Goal: Transaction & Acquisition: Purchase product/service

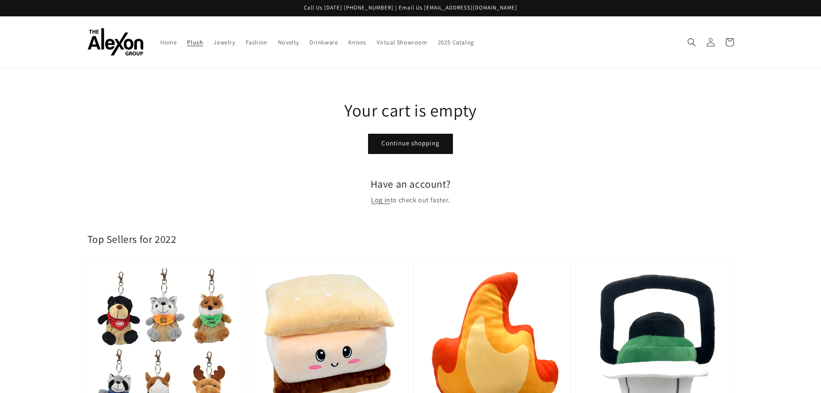
click at [195, 41] on span "Plush" at bounding box center [195, 42] width 16 height 8
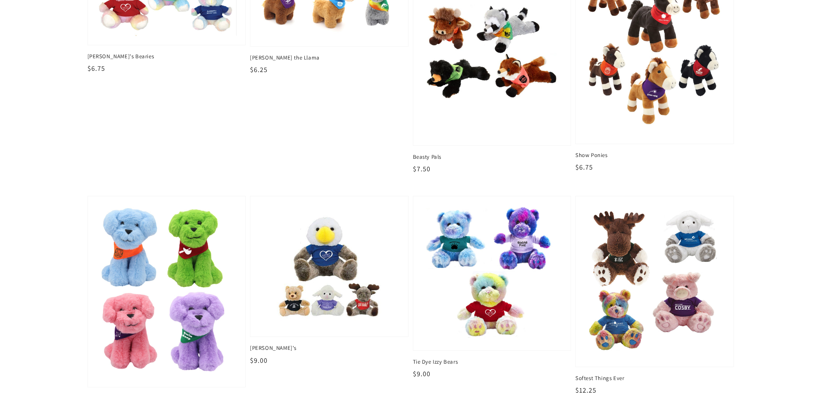
scroll to position [646, 0]
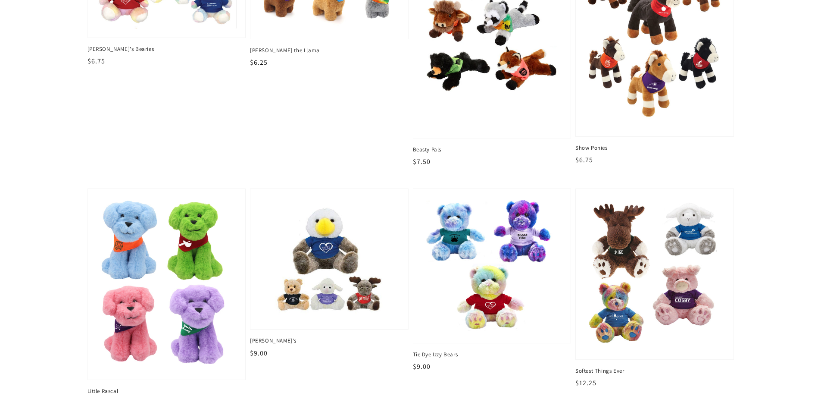
click at [321, 275] on img at bounding box center [329, 259] width 144 height 127
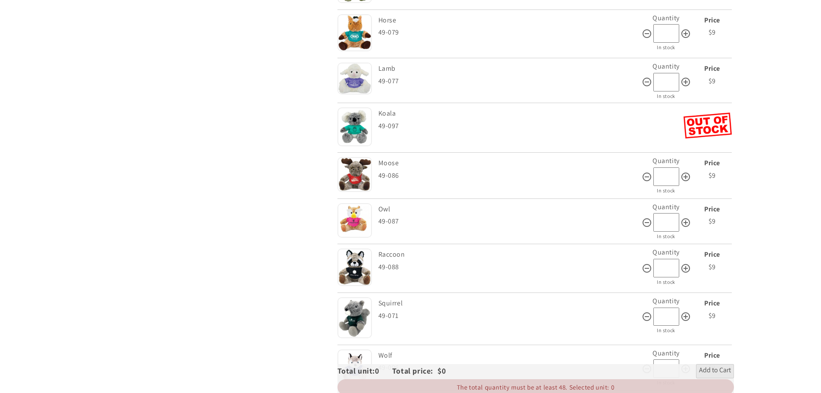
scroll to position [776, 0]
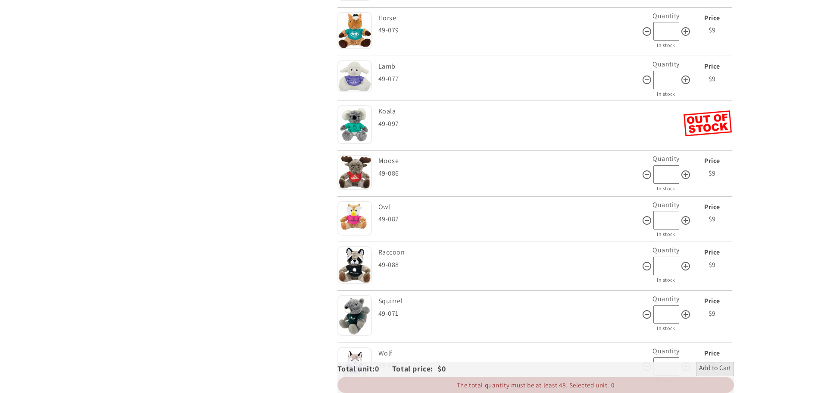
click at [359, 318] on img at bounding box center [354, 315] width 34 height 41
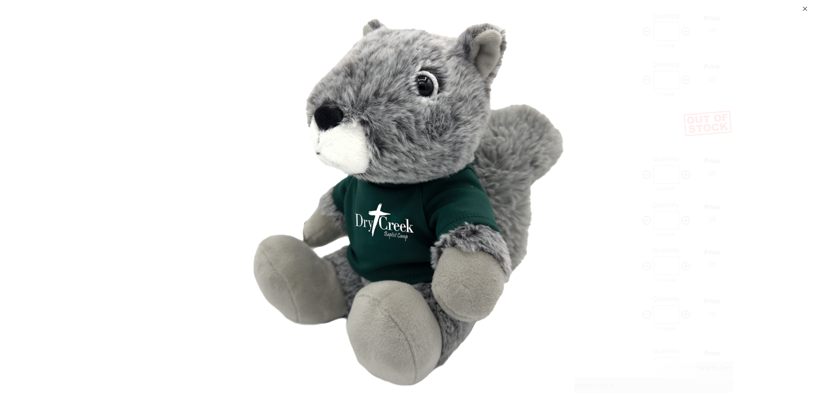
click at [359, 318] on div "⨉" at bounding box center [410, 196] width 821 height 393
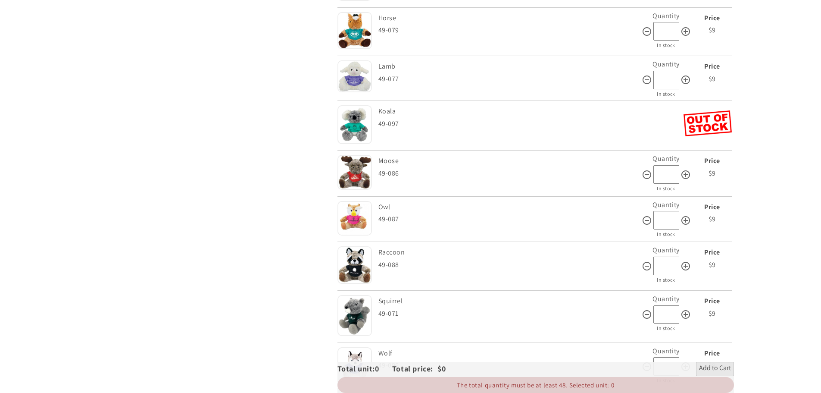
click at [359, 318] on img at bounding box center [354, 315] width 34 height 41
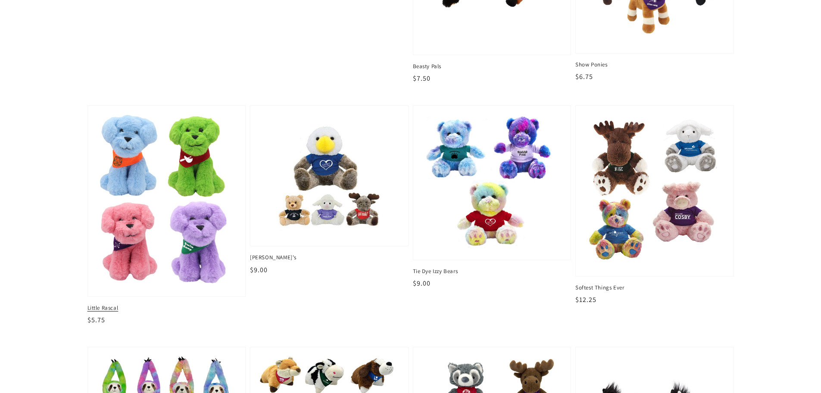
scroll to position [733, 0]
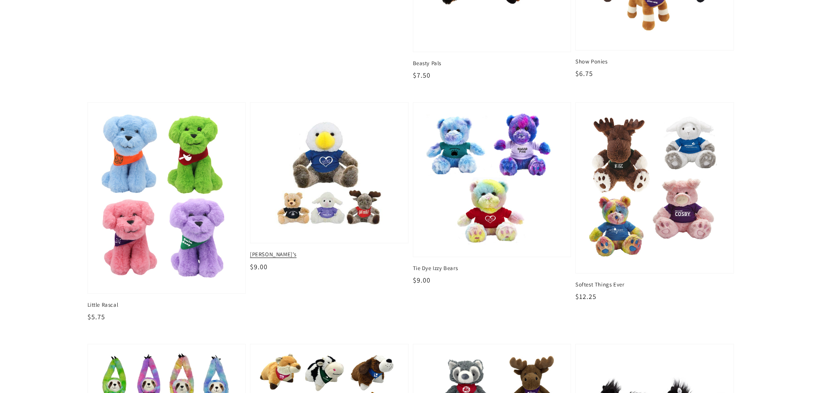
click at [331, 192] on img at bounding box center [329, 172] width 144 height 127
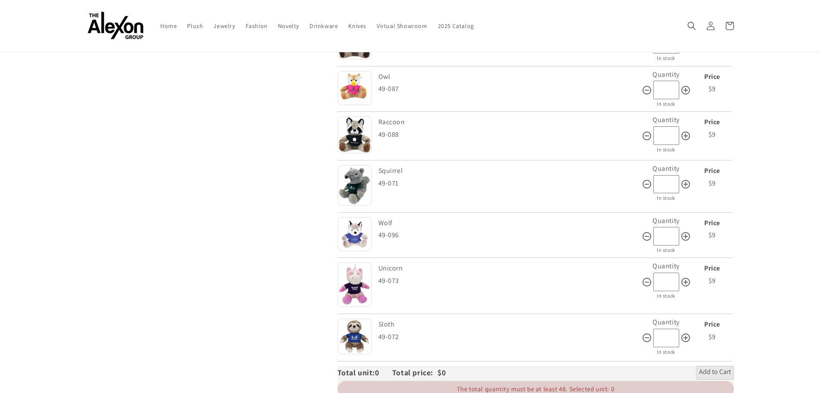
scroll to position [905, 0]
click at [355, 191] on img at bounding box center [354, 185] width 34 height 41
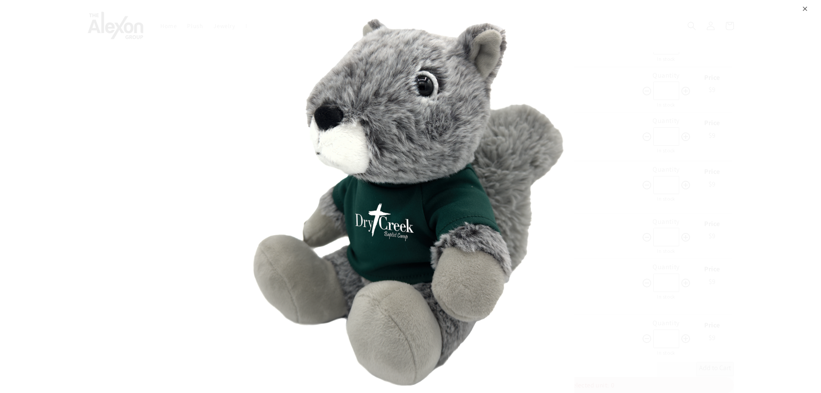
click at [355, 191] on img at bounding box center [410, 196] width 328 height 393
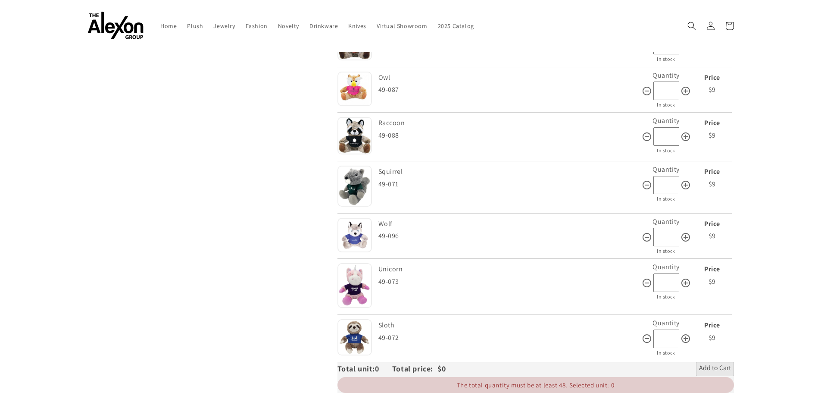
click at [355, 191] on img at bounding box center [354, 185] width 34 height 41
